Goal: Book appointment/travel/reservation

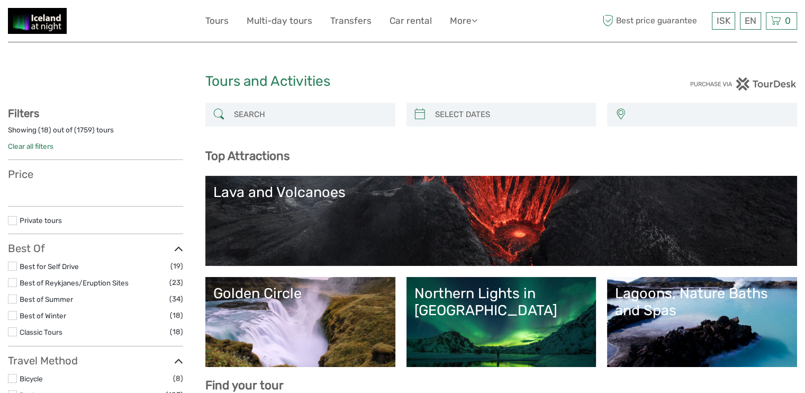
select select
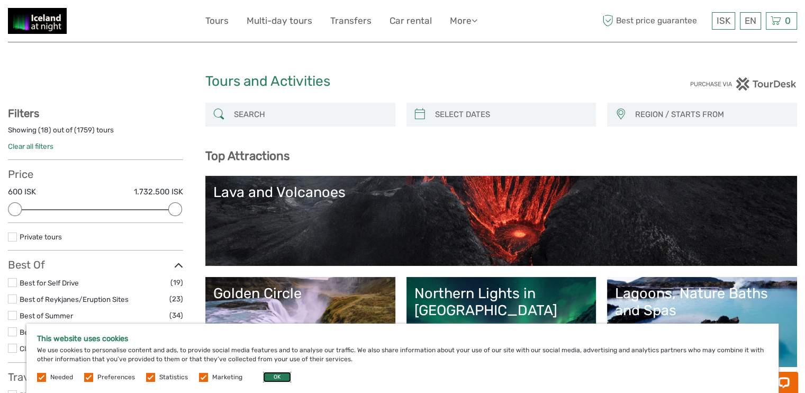
click at [276, 378] on button "OK" at bounding box center [277, 377] width 28 height 11
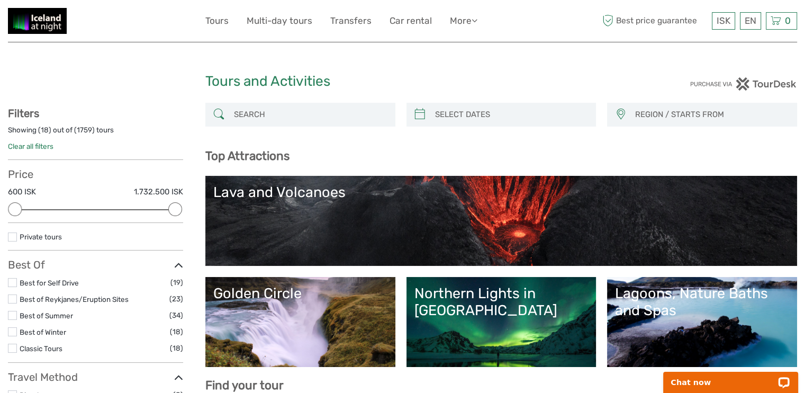
type input "[DATE]"
click at [480, 113] on input "search" at bounding box center [511, 114] width 160 height 19
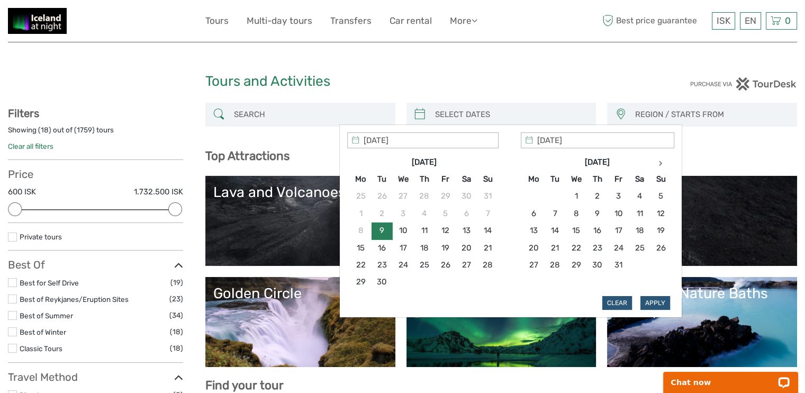
click at [432, 159] on th "[DATE]" at bounding box center [424, 161] width 106 height 17
click at [432, 160] on th "[DATE]" at bounding box center [424, 161] width 106 height 17
click at [432, 159] on th "[DATE]" at bounding box center [424, 161] width 106 height 17
click at [660, 162] on icon at bounding box center [661, 162] width 4 height 5
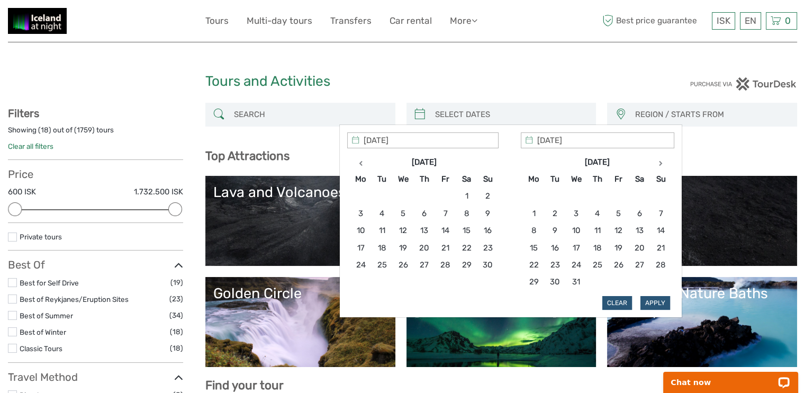
click at [660, 162] on icon at bounding box center [661, 162] width 4 height 5
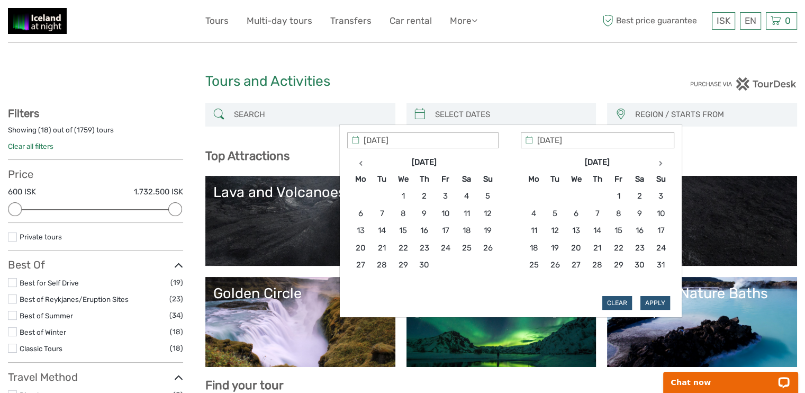
click at [660, 162] on icon at bounding box center [661, 162] width 4 height 5
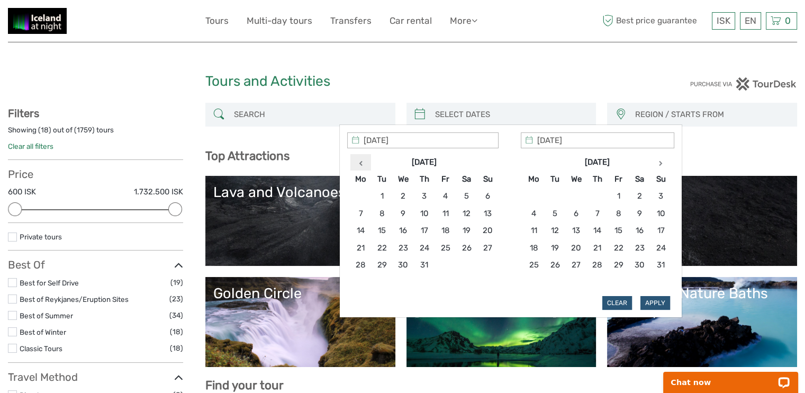
click at [360, 163] on icon at bounding box center [361, 162] width 4 height 5
type input "[DATE]"
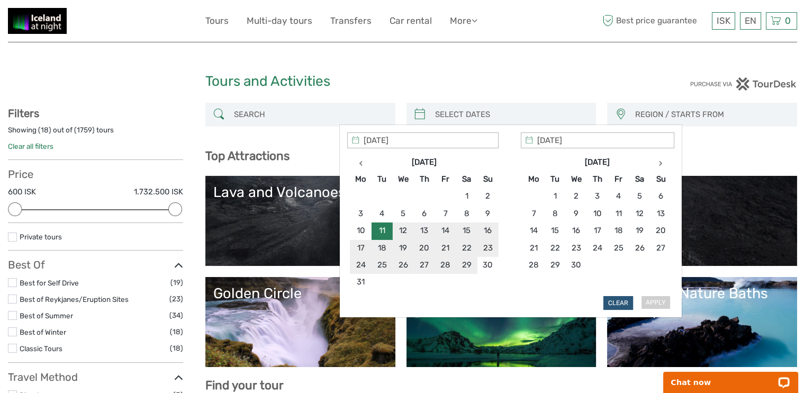
type input "[DATE]"
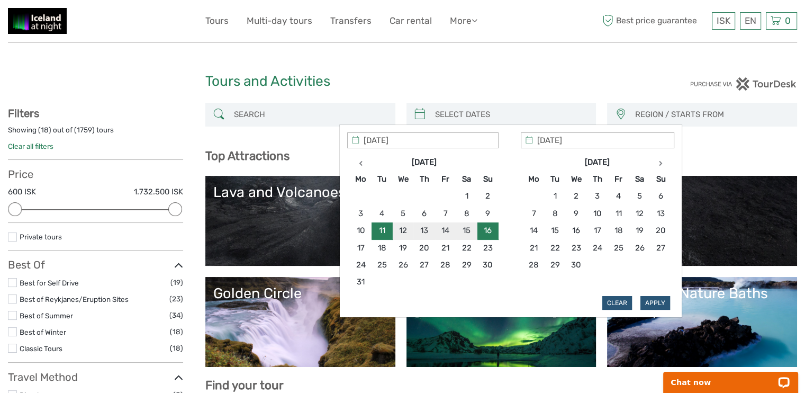
type input "[DATE]"
click at [654, 302] on button "Apply" at bounding box center [655, 303] width 30 height 14
type input "[DATE] - [DATE]"
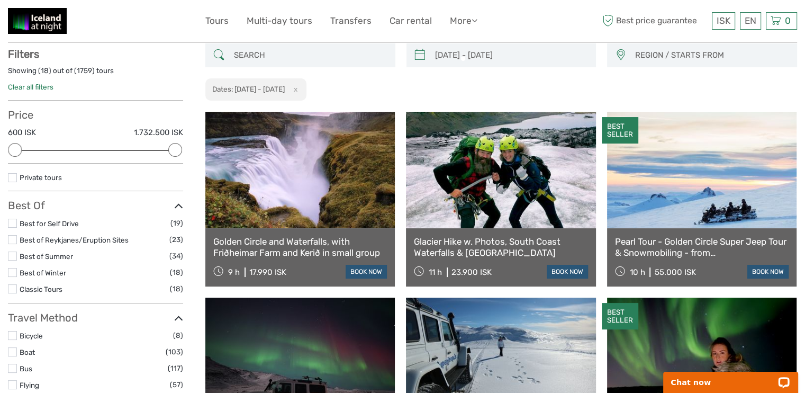
scroll to position [60, 0]
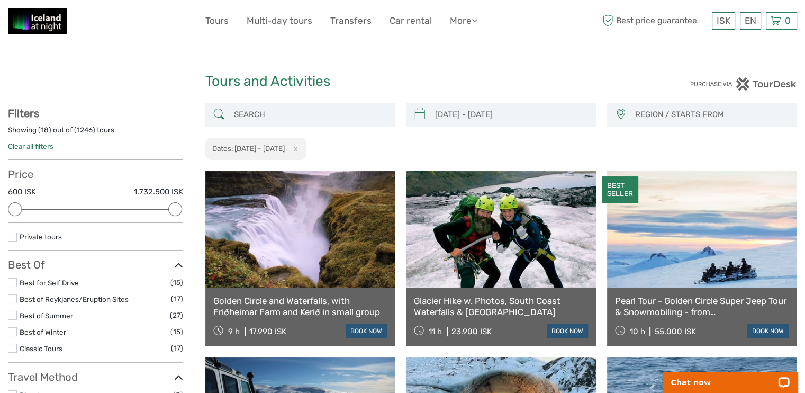
click at [239, 116] on input "search" at bounding box center [310, 114] width 160 height 19
click at [659, 114] on span "REGION / STARTS FROM" at bounding box center [710, 114] width 161 height 17
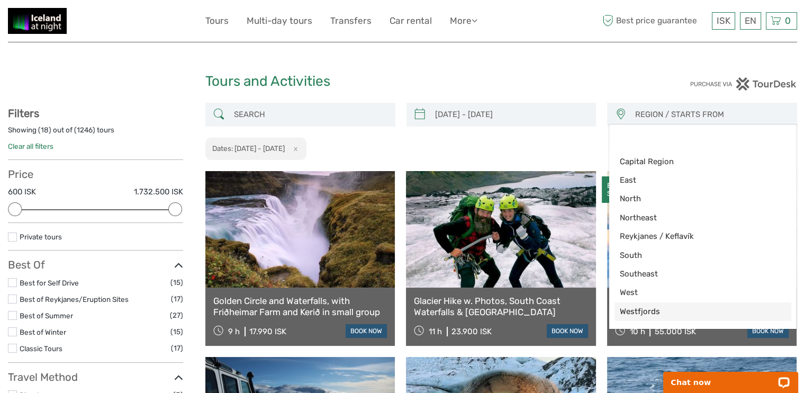
click at [638, 314] on span "Westfjords" at bounding box center [694, 311] width 148 height 11
select select "Westfjords"
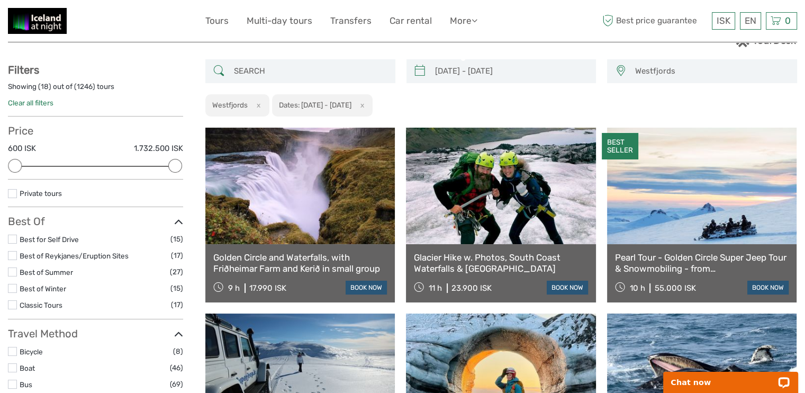
scroll to position [75, 0]
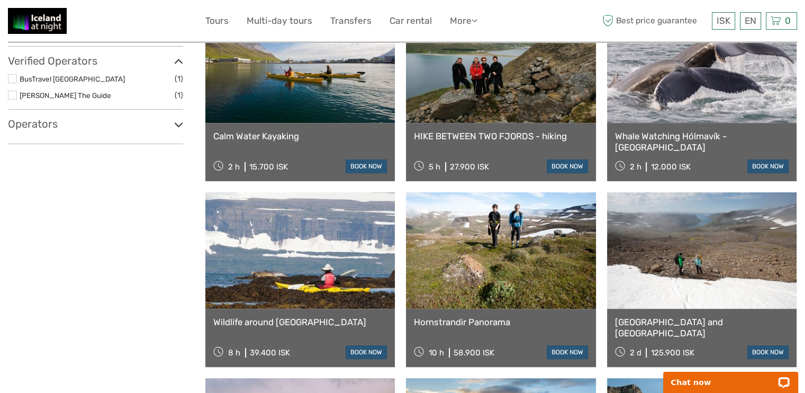
scroll to position [318, 0]
